Goal: Task Accomplishment & Management: Manage account settings

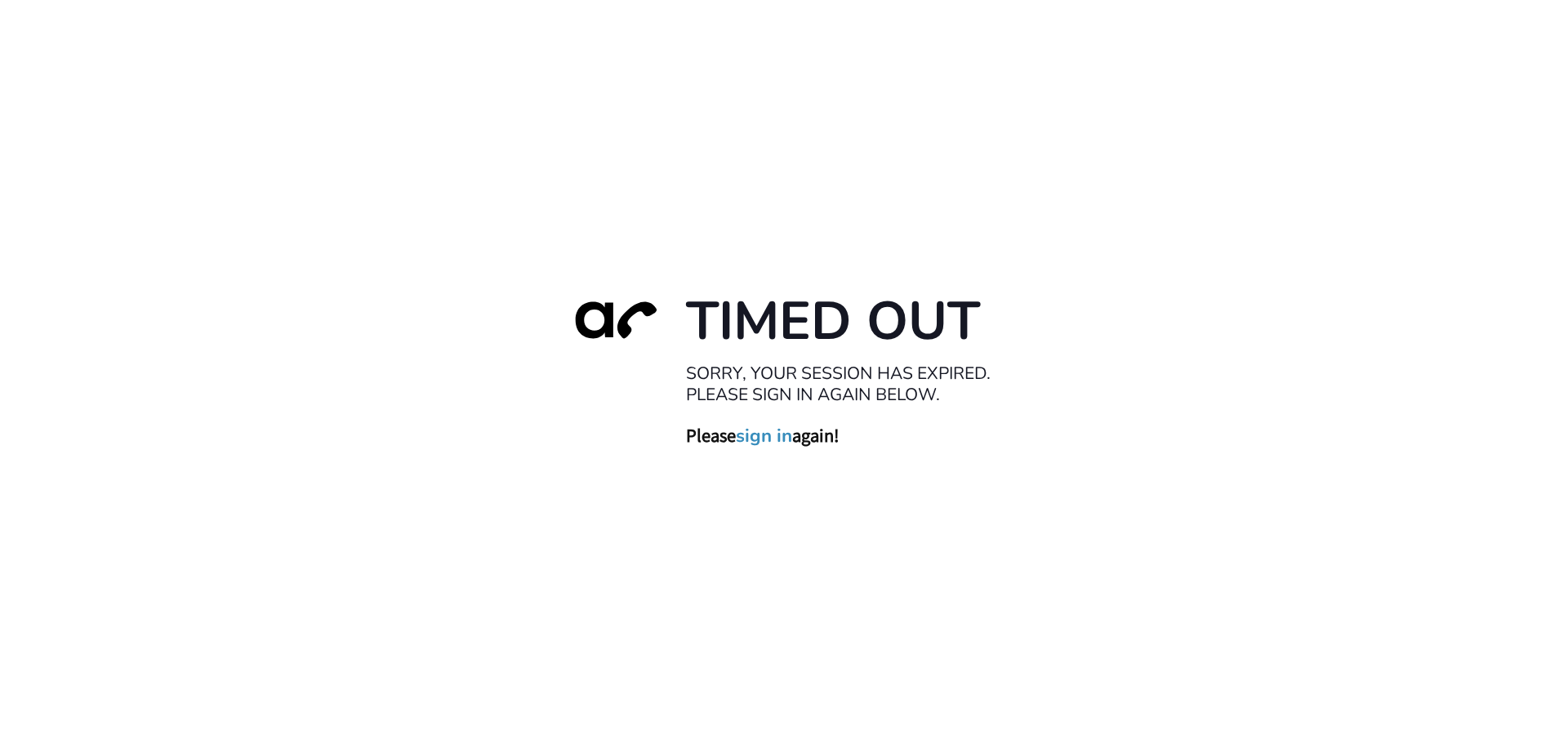
click at [769, 443] on link "sign in" at bounding box center [764, 435] width 57 height 23
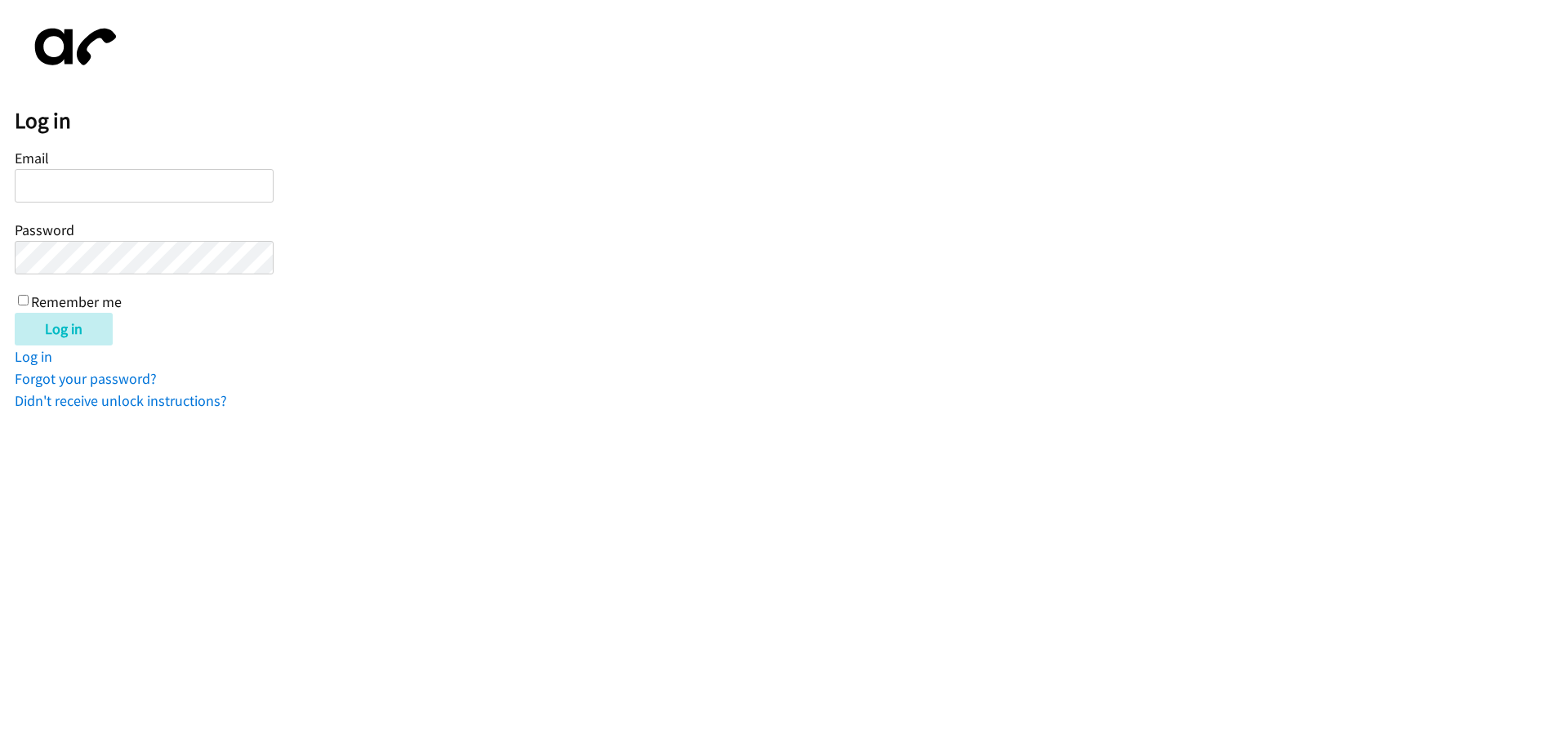
click at [767, 412] on html "Log in Email Password Remember me Log in Log in Forgot your password? Didn't re…" at bounding box center [784, 206] width 1568 height 412
type input "[EMAIL_ADDRESS][DOMAIN_NAME]"
click at [70, 328] on input "Log in" at bounding box center [64, 329] width 98 height 32
